Goal: Information Seeking & Learning: Learn about a topic

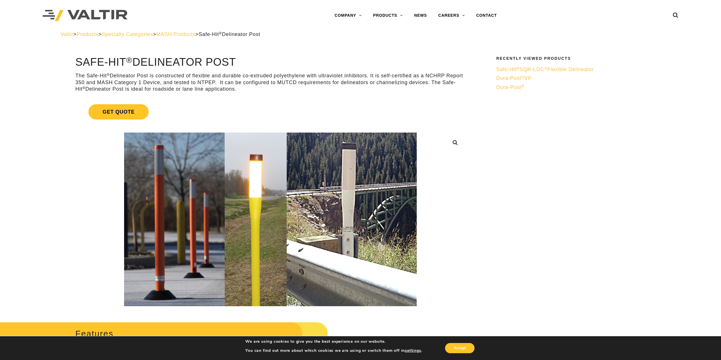
click at [513, 71] on span "Safe-Hit ® SQR-LOC ® Flexible Delineator" at bounding box center [546, 70] width 98 height 6
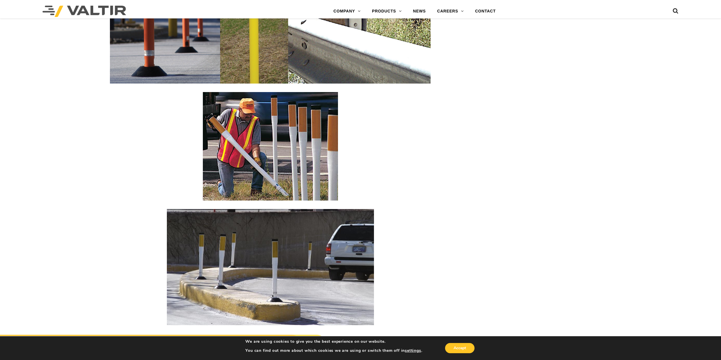
scroll to position [1219, 0]
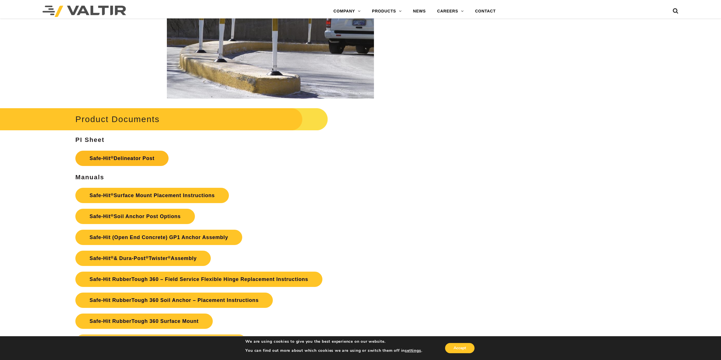
click at [122, 162] on link "Safe-Hit ® Delineator Post" at bounding box center [121, 158] width 93 height 15
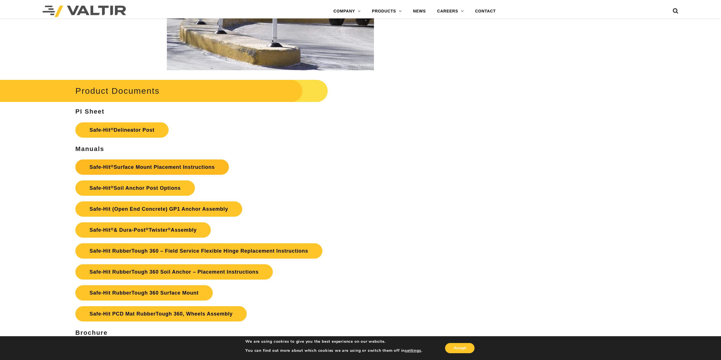
click at [141, 170] on link "Safe-Hit ® Surface Mount Placement Instructions" at bounding box center [152, 167] width 154 height 15
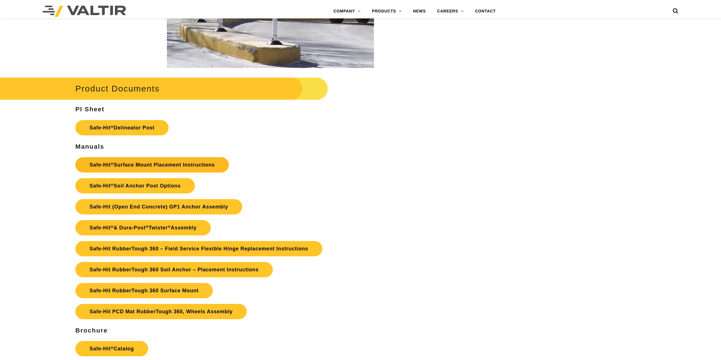
scroll to position [1247, 0]
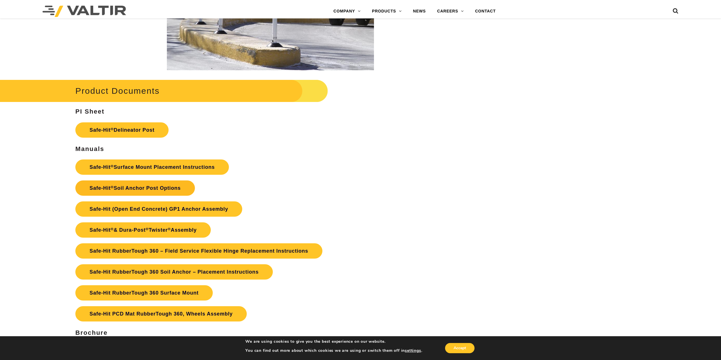
click at [142, 188] on link "Safe-Hit ® Soil Anchor Post Options" at bounding box center [135, 188] width 120 height 15
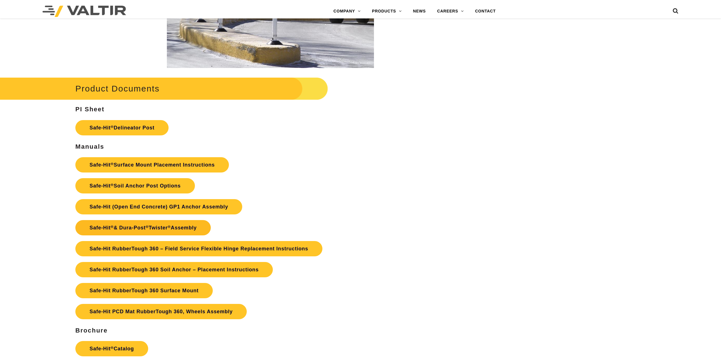
scroll to position [1247, 0]
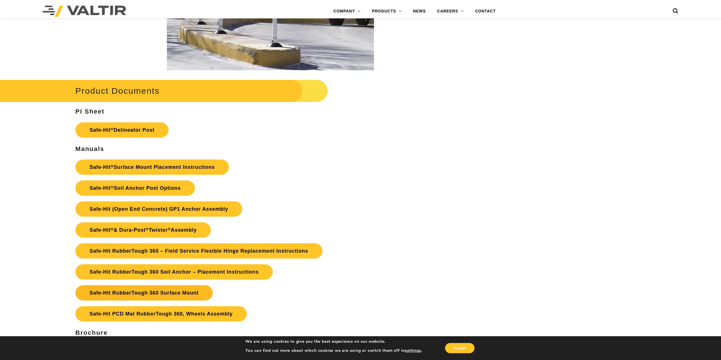
click at [160, 293] on link "Safe-Hit RubberTough 360 Surface Mount" at bounding box center [143, 292] width 137 height 15
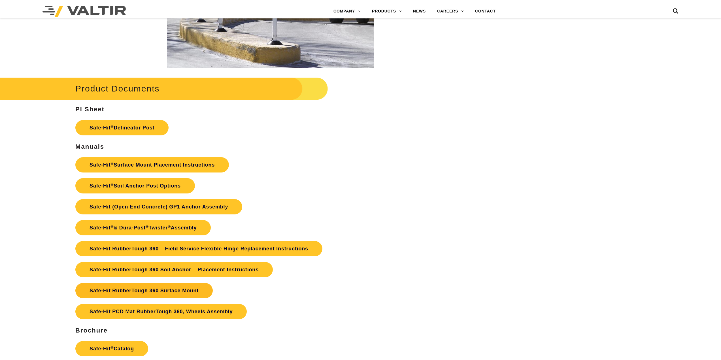
scroll to position [1247, 0]
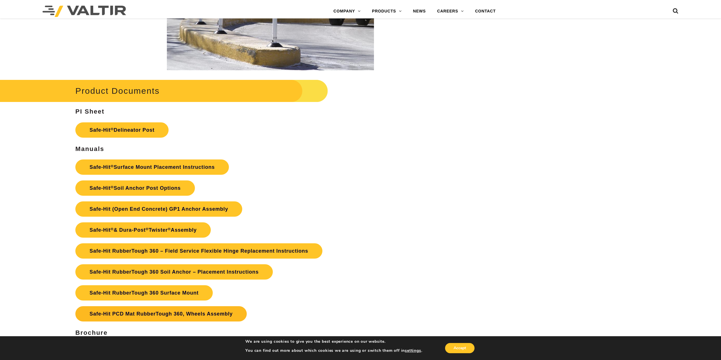
click at [175, 318] on link "Safe-Hit PCD Mat RubberTough 360, Wheels Assembly" at bounding box center [160, 313] width 171 height 15
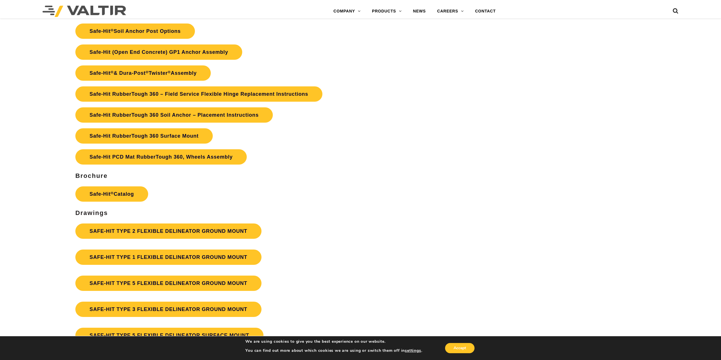
scroll to position [1445, 0]
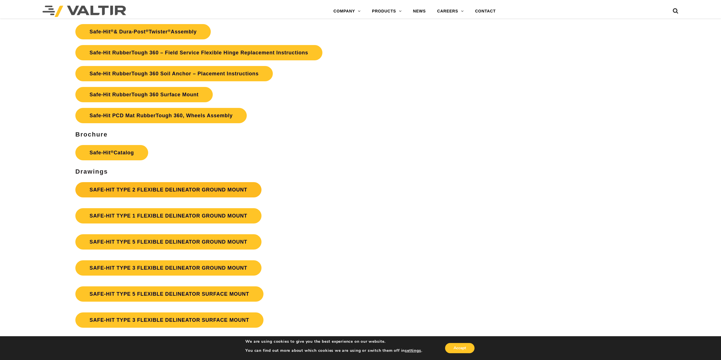
click at [135, 193] on link "SAFE-HIT TYPE 2 FLEXIBLE DELINEATOR GROUND MOUNT" at bounding box center [168, 189] width 186 height 15
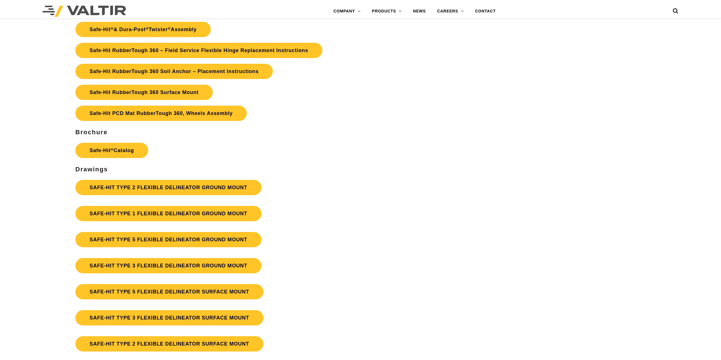
scroll to position [1445, 0]
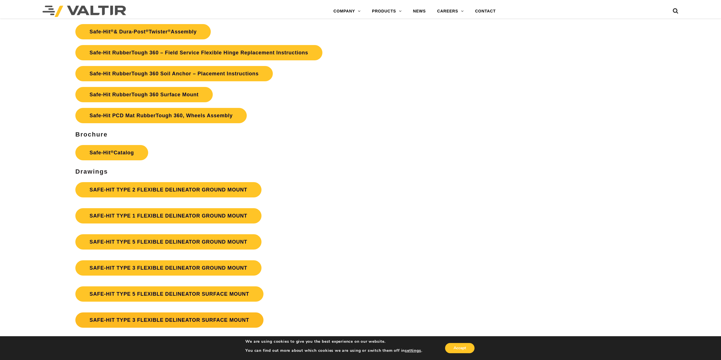
click at [143, 320] on link "SAFE-HIT TYPE 3 FLEXIBLE DELINEATOR SURFACE MOUNT" at bounding box center [169, 320] width 188 height 15
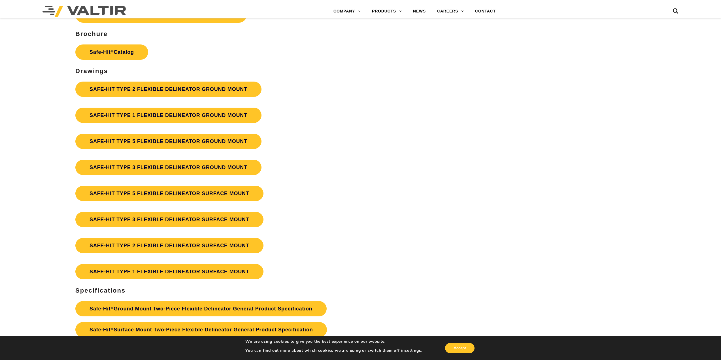
scroll to position [1559, 0]
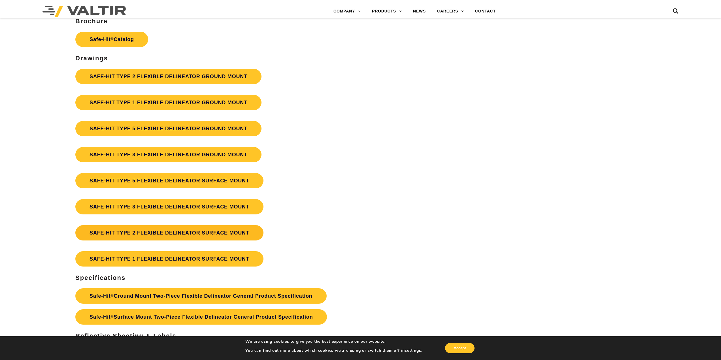
click at [154, 234] on link "SAFE-HIT TYPE 2 FLEXIBLE DELINEATOR SURFACE MOUNT" at bounding box center [169, 232] width 188 height 15
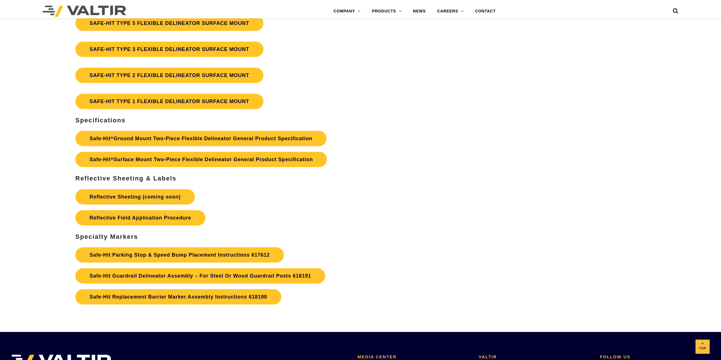
scroll to position [1729, 0]
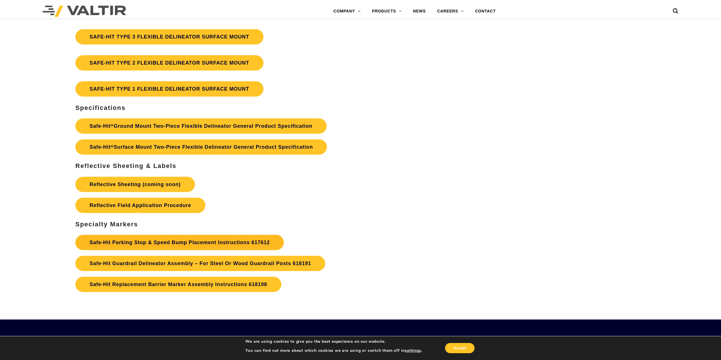
click at [158, 249] on link "Safe-Hit Parking Stop & Speed Bump Placement Instructions 617612" at bounding box center [179, 242] width 209 height 15
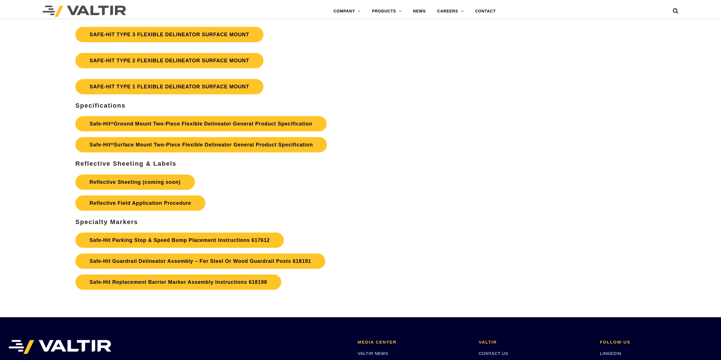
scroll to position [1729, 0]
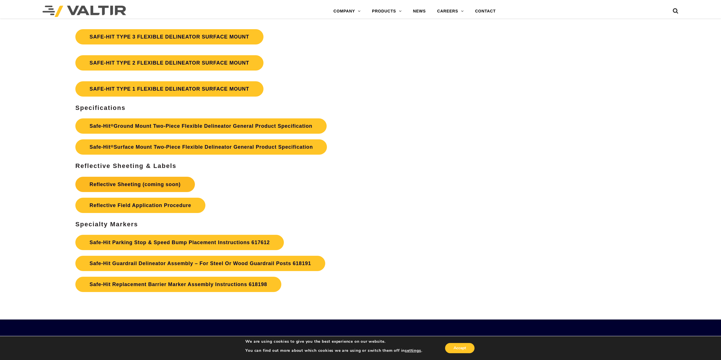
click at [143, 186] on link "Reflective Sheeting (coming soon)" at bounding box center [134, 184] width 119 height 15
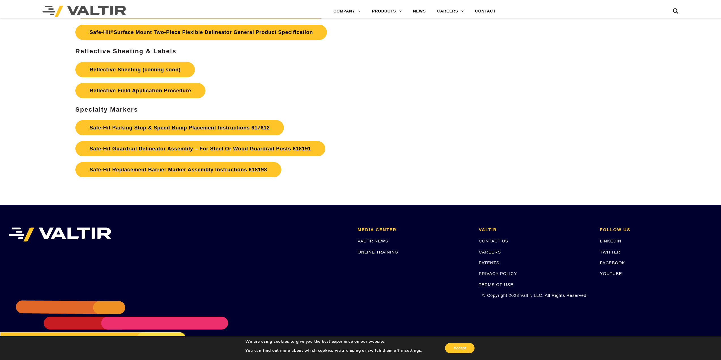
scroll to position [1858, 0]
